Goal: Task Accomplishment & Management: Complete application form

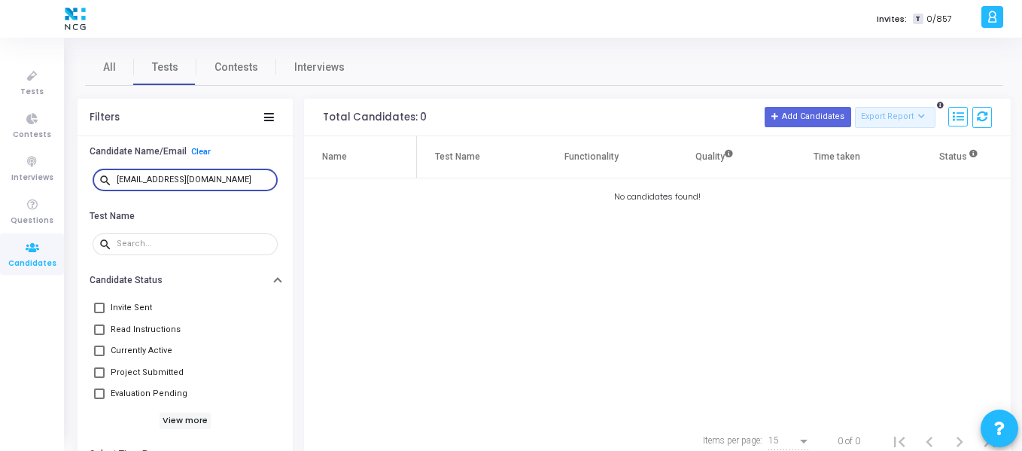
drag, startPoint x: 252, startPoint y: 178, endPoint x: 83, endPoint y: 180, distance: 168.5
click at [83, 180] on div "search [EMAIL_ADDRESS][DOMAIN_NAME]" at bounding box center [184, 180] width 215 height 34
click at [130, 179] on input "[EMAIL_ADDRESS][DOMAIN_NAME]" at bounding box center [194, 179] width 155 height 9
drag, startPoint x: 209, startPoint y: 178, endPoint x: 95, endPoint y: 178, distance: 114.3
click at [95, 178] on div "search [EMAIL_ADDRESS][DOMAIN_NAME]" at bounding box center [185, 179] width 185 height 24
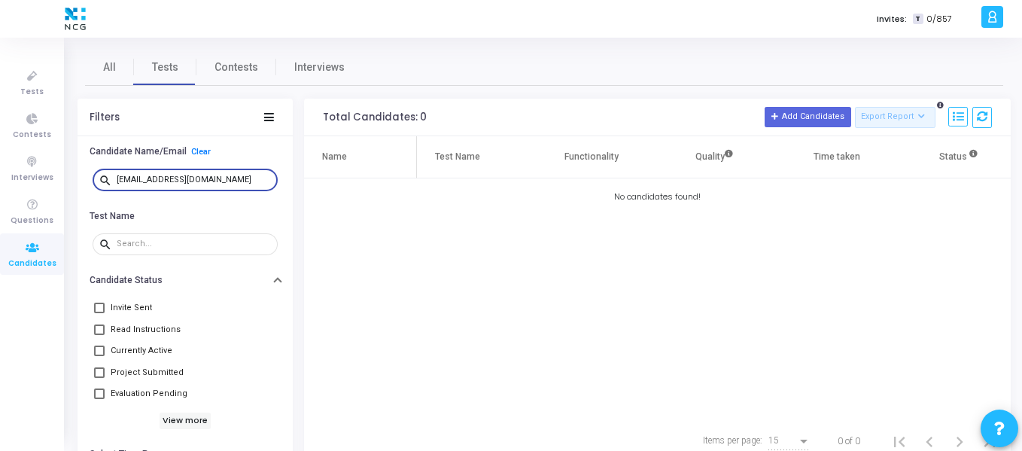
paste input "utkarshagnihotri1234"
type input "[EMAIL_ADDRESS][DOMAIN_NAME]"
drag, startPoint x: 25, startPoint y: 90, endPoint x: 45, endPoint y: 94, distance: 20.8
click at [25, 90] on span "Tests" at bounding box center [31, 92] width 23 height 13
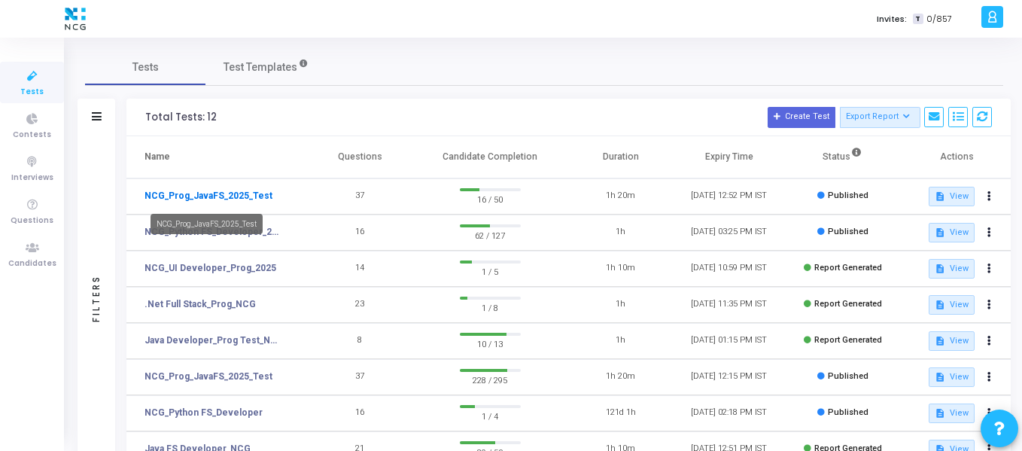
click at [248, 199] on link "NCG_Prog_JavaFS_2025_Test" at bounding box center [208, 196] width 128 height 14
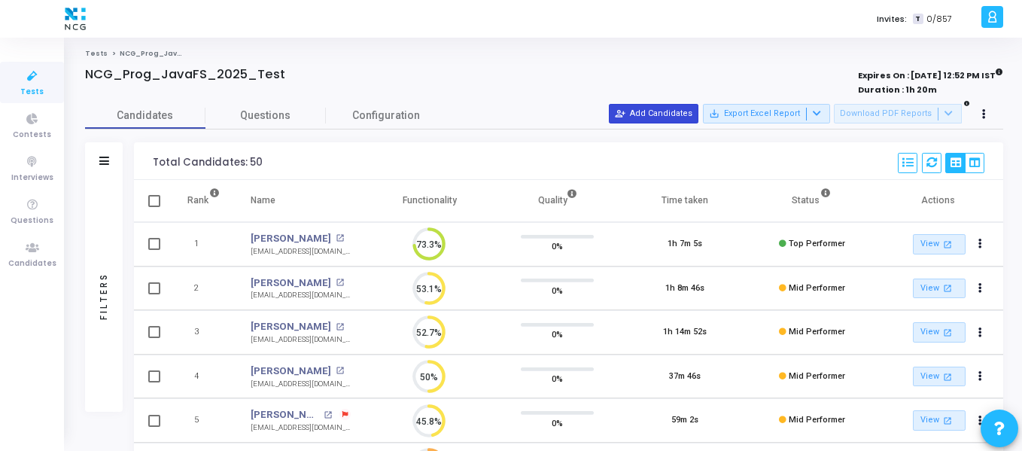
click at [680, 121] on button "person_add_alt Add Candidates" at bounding box center [654, 114] width 90 height 20
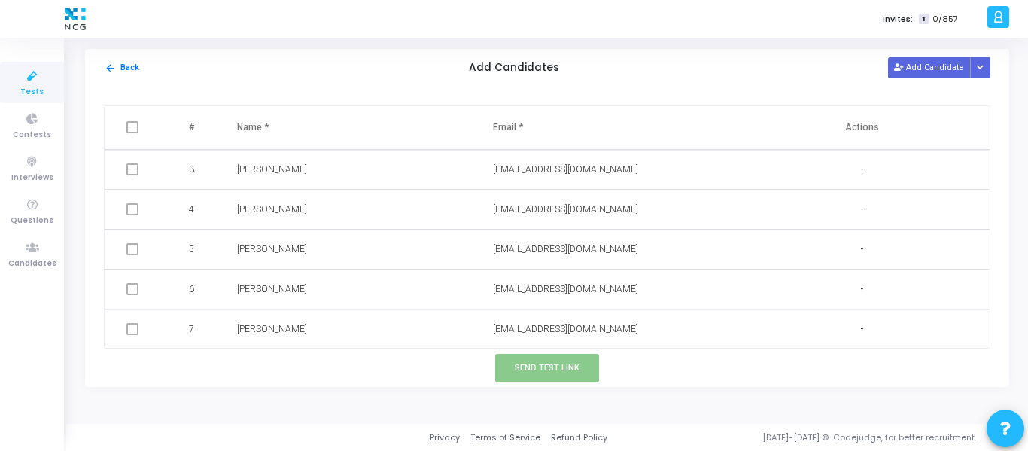
scroll to position [226, 0]
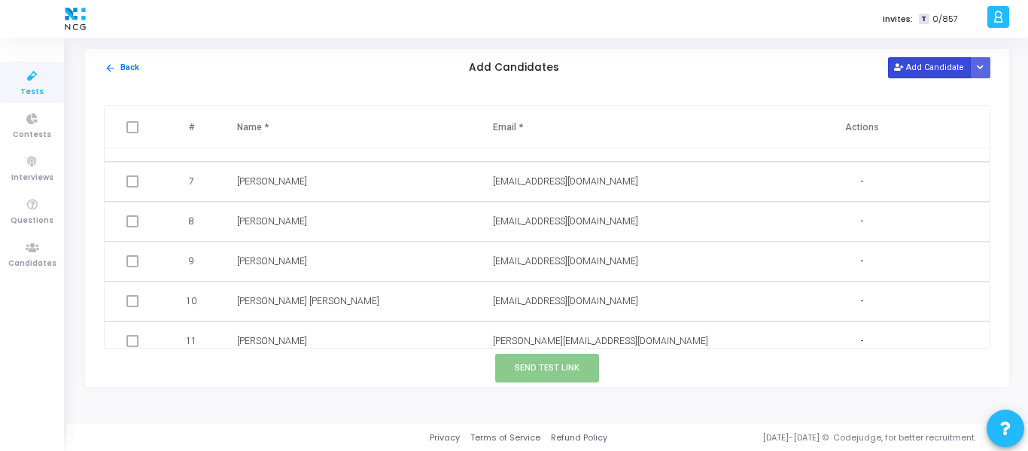
click at [940, 68] on button "Add Candidate" at bounding box center [929, 67] width 83 height 20
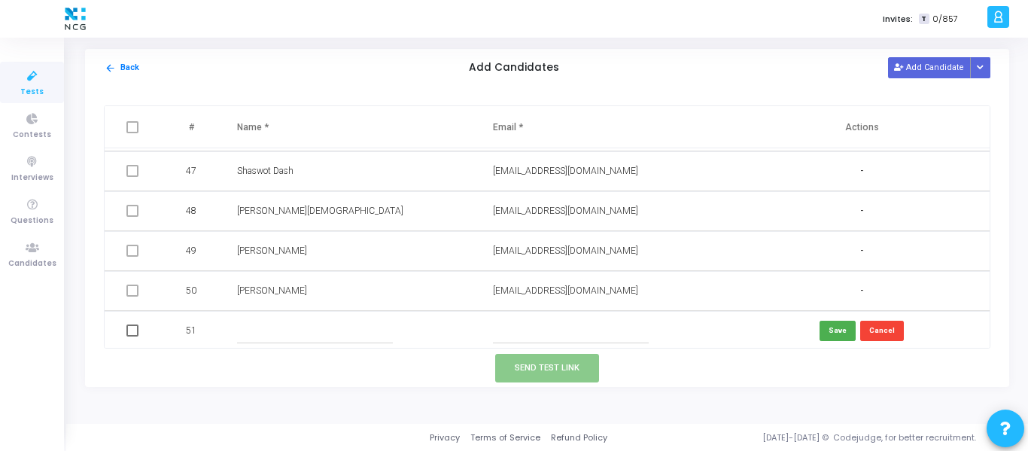
scroll to position [1834, 0]
click at [263, 333] on input "text" at bounding box center [315, 327] width 156 height 25
paste input "Ganesh"
type input "Ganesh"
click at [539, 332] on input "text" at bounding box center [571, 327] width 156 height 25
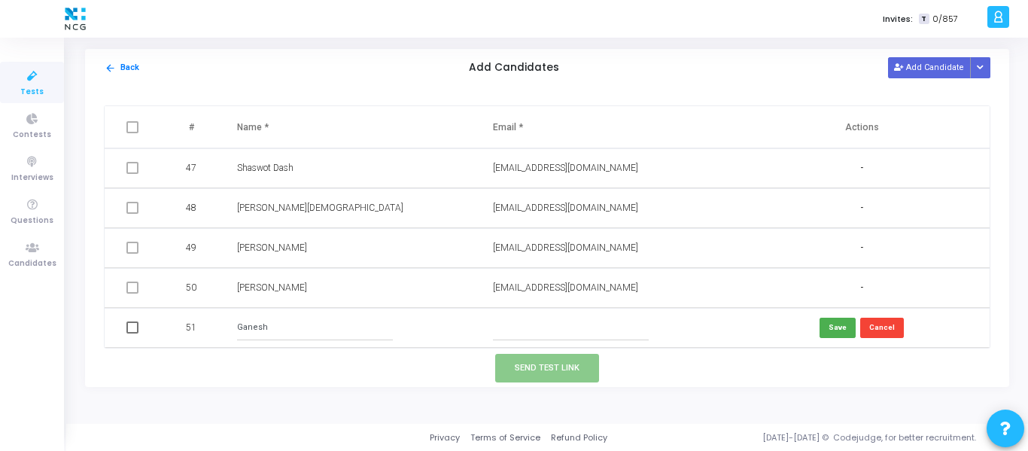
paste input "[EMAIL_ADDRESS][DOMAIN_NAME]"
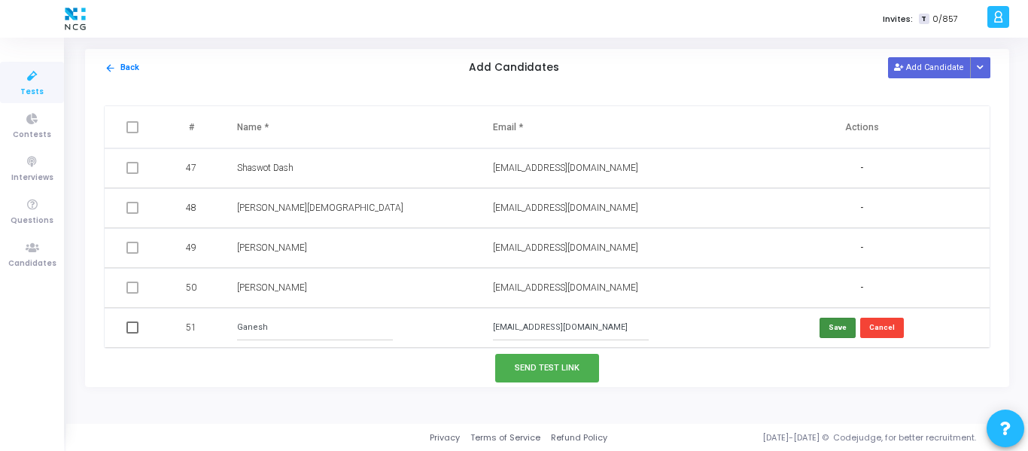
type input "[EMAIL_ADDRESS][DOMAIN_NAME]"
click at [823, 330] on button "Save" at bounding box center [837, 327] width 36 height 20
click at [902, 71] on icon at bounding box center [898, 68] width 8 height 8
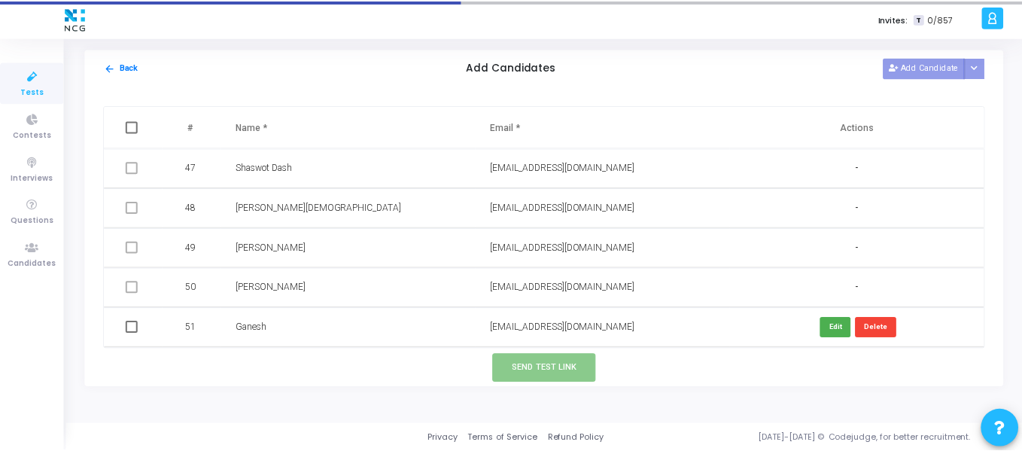
scroll to position [1874, 0]
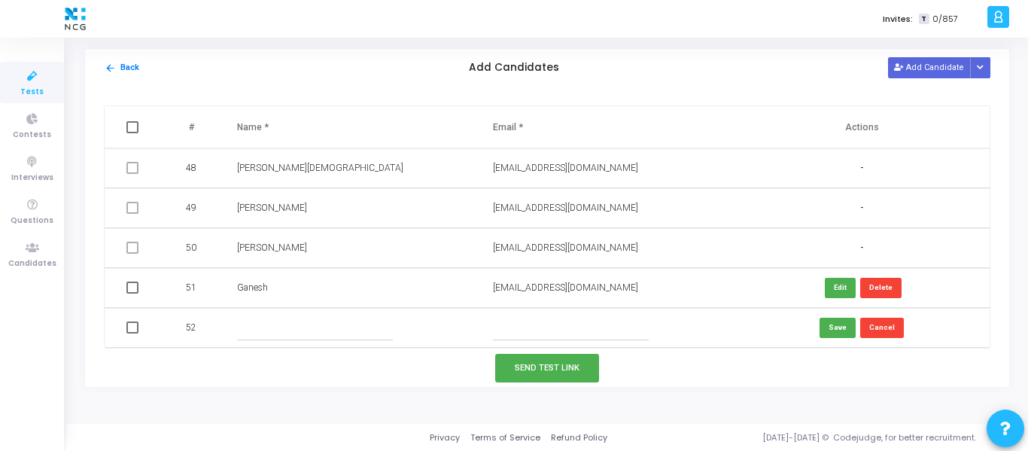
click at [283, 327] on input "text" at bounding box center [315, 327] width 156 height 25
paste input "[PERSON_NAME]"
type input "[PERSON_NAME]"
click at [531, 326] on input "text" at bounding box center [571, 327] width 156 height 25
paste input "[EMAIL_ADDRESS][DOMAIN_NAME]"
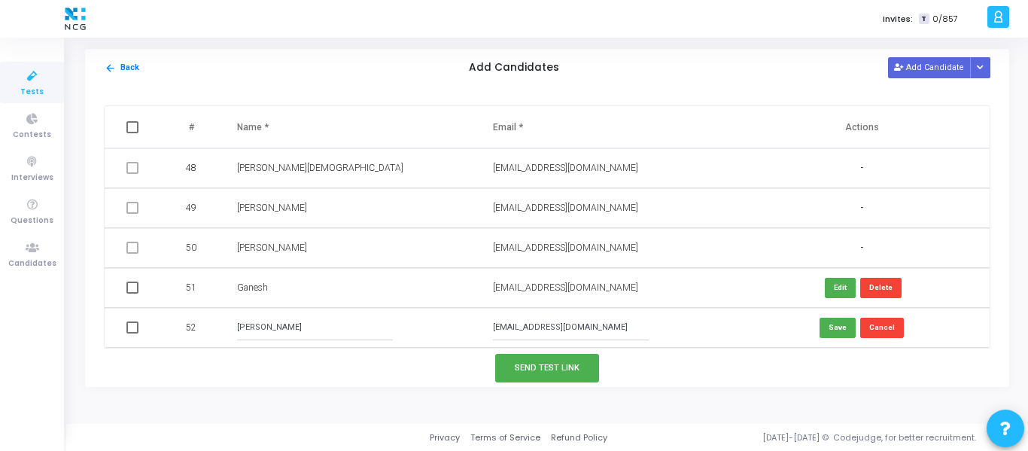
type input "[EMAIL_ADDRESS][DOMAIN_NAME]"
click at [129, 291] on span at bounding box center [132, 287] width 12 height 12
click at [132, 293] on input "checkbox" at bounding box center [132, 293] width 1 height 1
checkbox input "true"
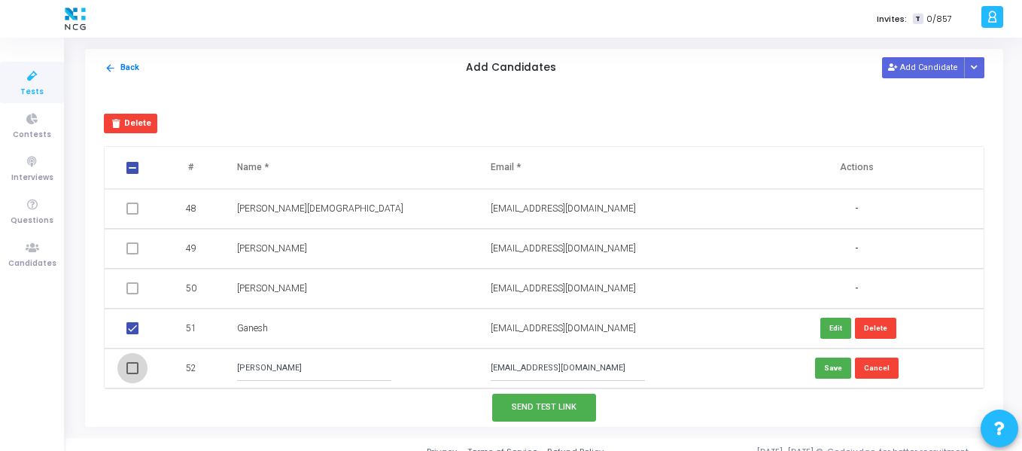
click at [129, 363] on span at bounding box center [132, 368] width 12 height 12
click at [132, 374] on input "checkbox" at bounding box center [132, 374] width 1 height 1
checkbox input "true"
click at [533, 403] on button "Send Test Link" at bounding box center [544, 407] width 104 height 28
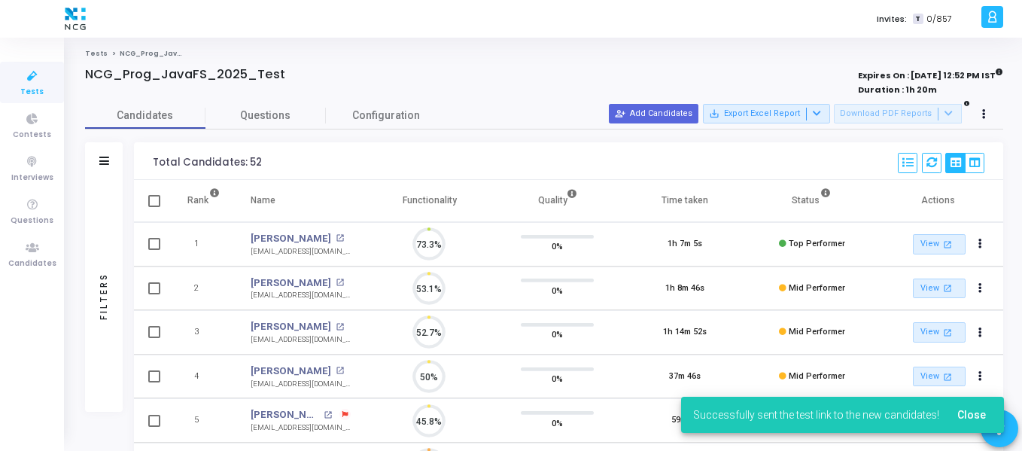
scroll to position [7, 7]
